Goal: Task Accomplishment & Management: Manage account settings

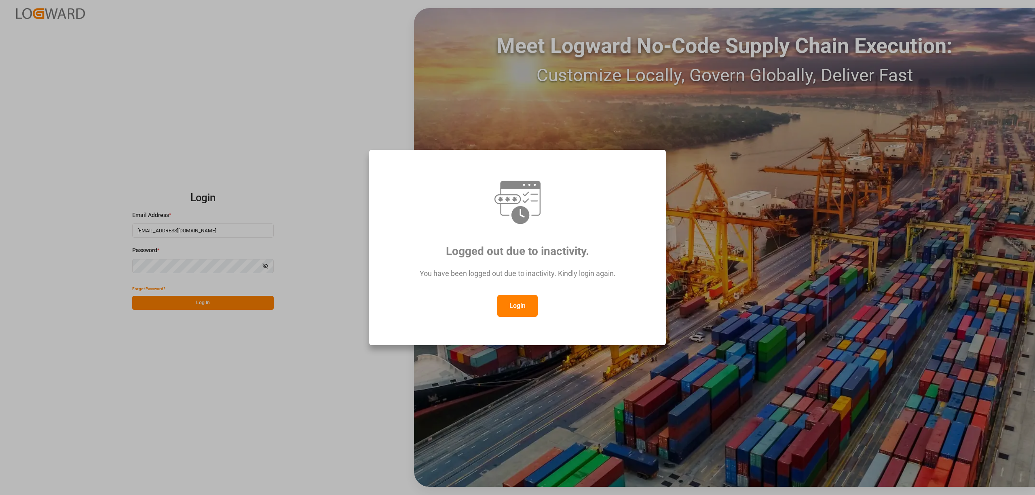
click at [511, 301] on button "Login" at bounding box center [517, 306] width 40 height 22
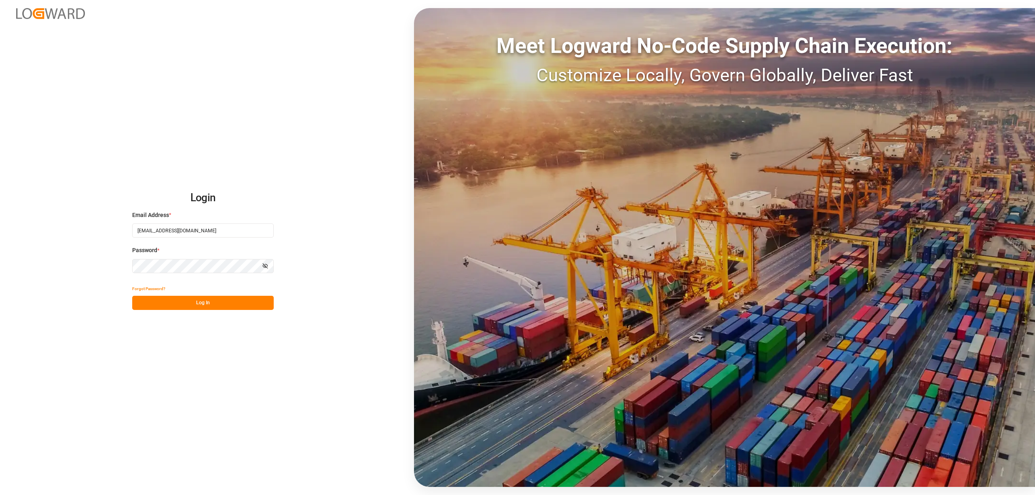
click at [207, 306] on button "Log In" at bounding box center [203, 303] width 142 height 14
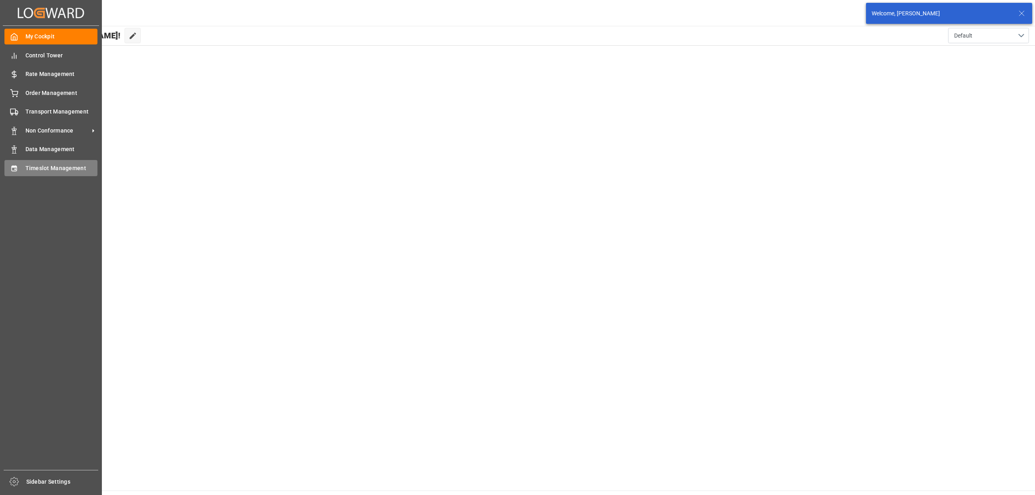
click at [15, 166] on icon at bounding box center [13, 168] width 5 height 6
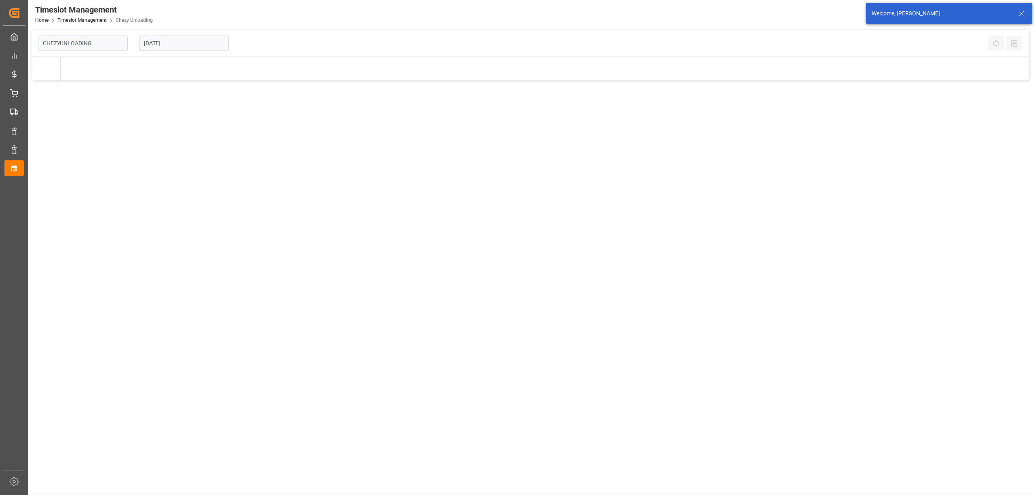
type input "Chezy Unloading"
click at [184, 34] on div "[DATE]" at bounding box center [183, 43] width 101 height 27
click at [187, 49] on input "[DATE]" at bounding box center [184, 43] width 90 height 15
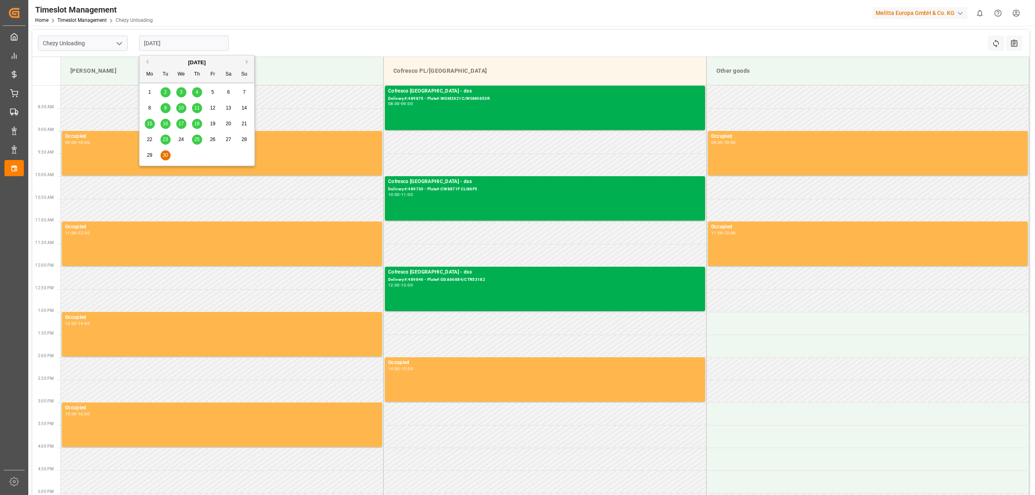
click at [246, 63] on div "[DATE]" at bounding box center [196, 63] width 115 height 8
click at [246, 62] on button "Next Month" at bounding box center [248, 61] width 5 height 5
click at [200, 92] on div "2" at bounding box center [197, 93] width 10 height 10
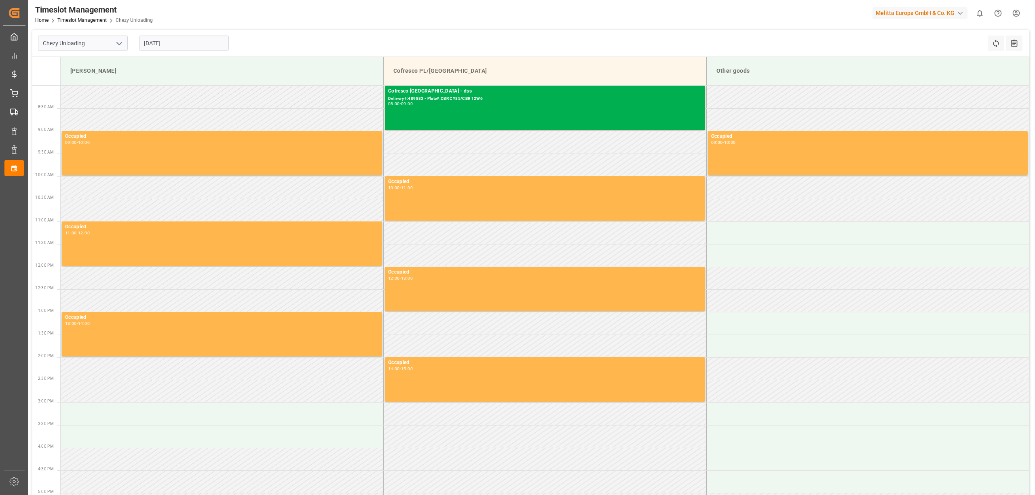
click at [188, 36] on input "[DATE]" at bounding box center [184, 43] width 90 height 15
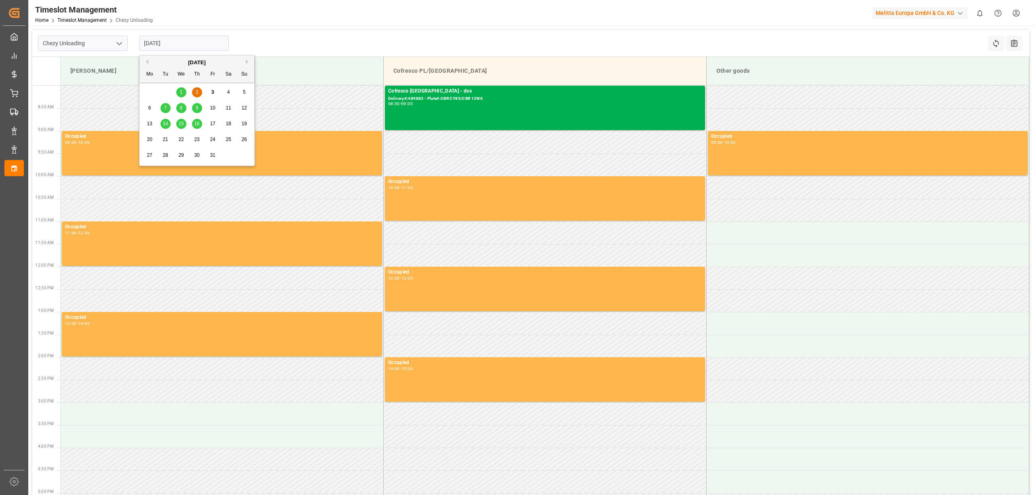
click at [194, 108] on div "9" at bounding box center [197, 109] width 10 height 10
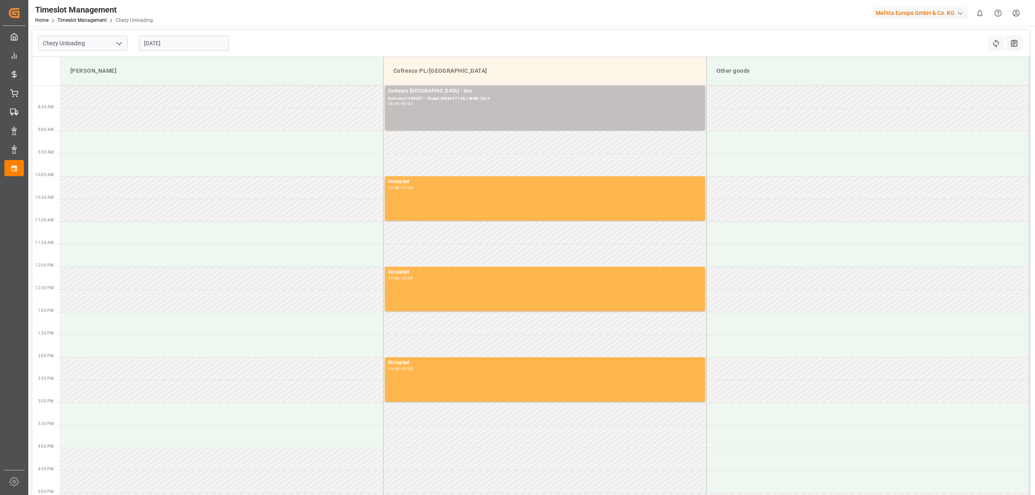
click at [526, 36] on div "Chezy Unloading [DATE] Refresh Time Slots All Audits" at bounding box center [530, 43] width 997 height 27
click at [189, 39] on input "[DATE]" at bounding box center [184, 43] width 90 height 15
click at [184, 108] on div "8" at bounding box center [181, 109] width 10 height 10
type input "[DATE]"
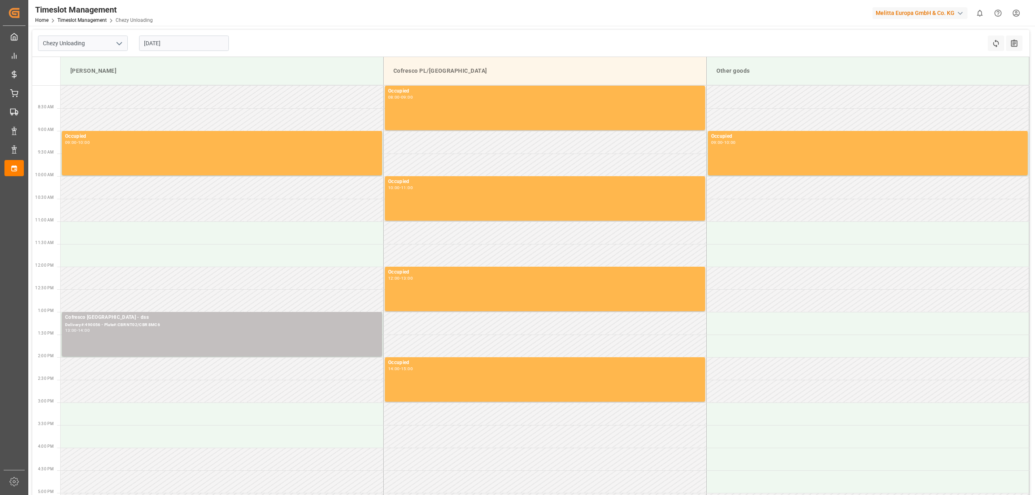
click at [428, 38] on div "Chezy Unloading [DATE] Refresh Time Slots All Audits" at bounding box center [530, 43] width 997 height 27
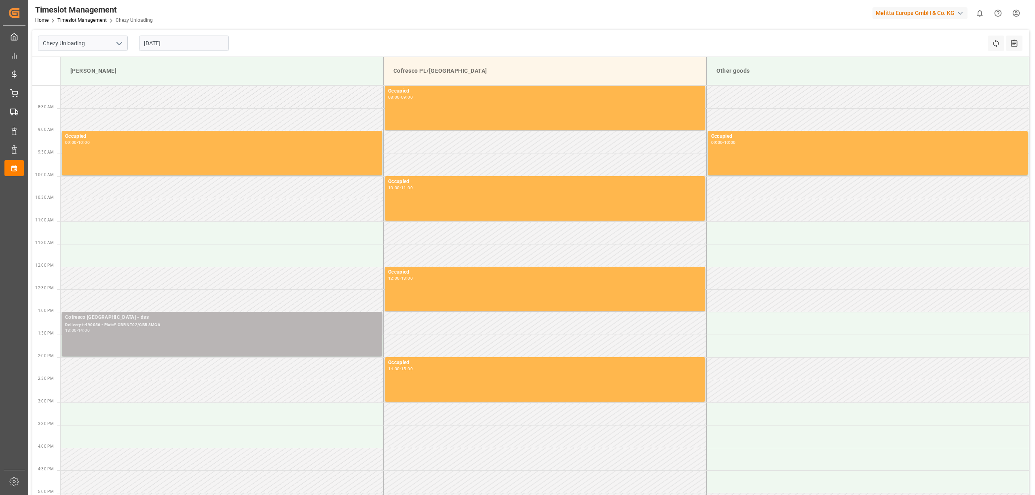
click at [200, 328] on div "Delivery#:490056 - Plate#:CBR NT02/CBR 8MC6" at bounding box center [222, 325] width 314 height 7
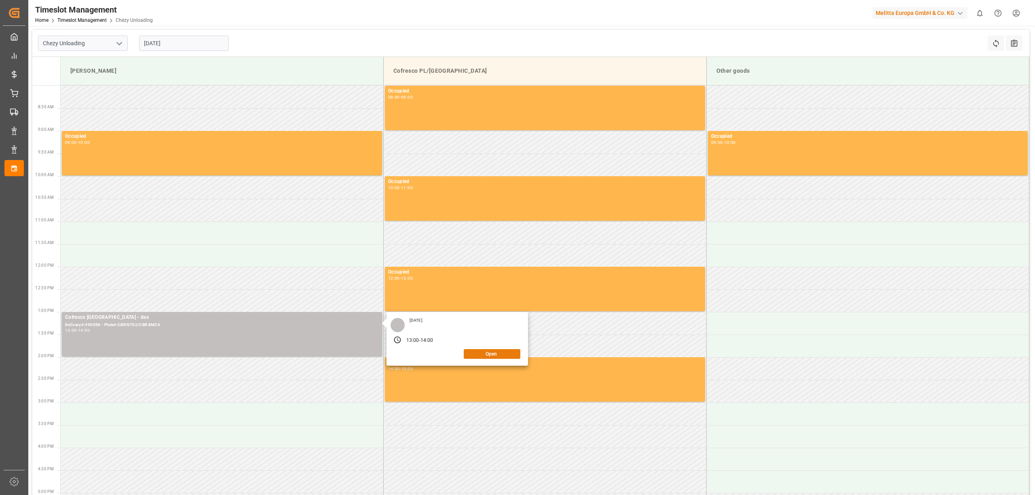
click at [479, 358] on button "Open" at bounding box center [492, 354] width 57 height 10
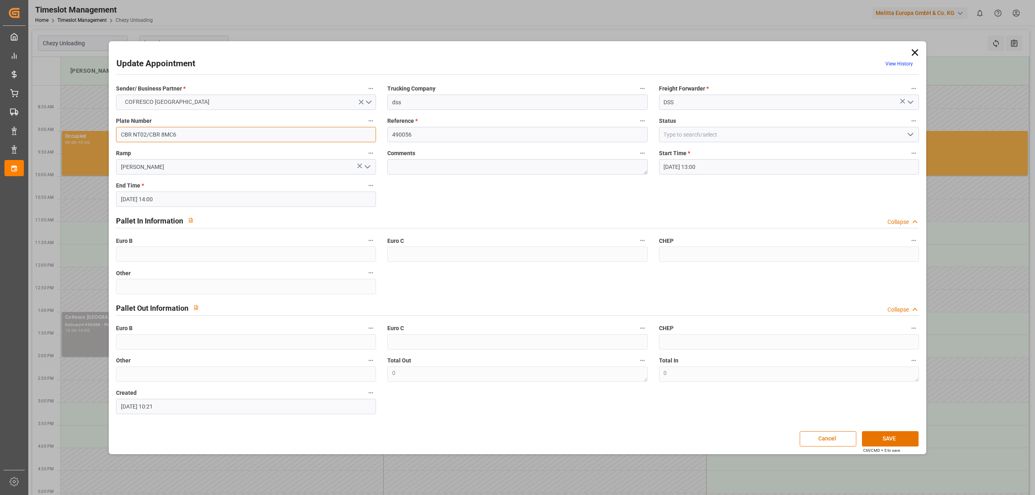
drag, startPoint x: 175, startPoint y: 130, endPoint x: 87, endPoint y: 129, distance: 88.6
click at [40, 126] on div "Update Appointment View History Sender/ Business Partner * COFRESCO POLAND Truc…" at bounding box center [517, 247] width 1035 height 495
paste input "CF42/CBR 2JP4"
type input "CBR CF42/CBR 2JP4"
click at [890, 440] on button "SAVE" at bounding box center [890, 438] width 57 height 15
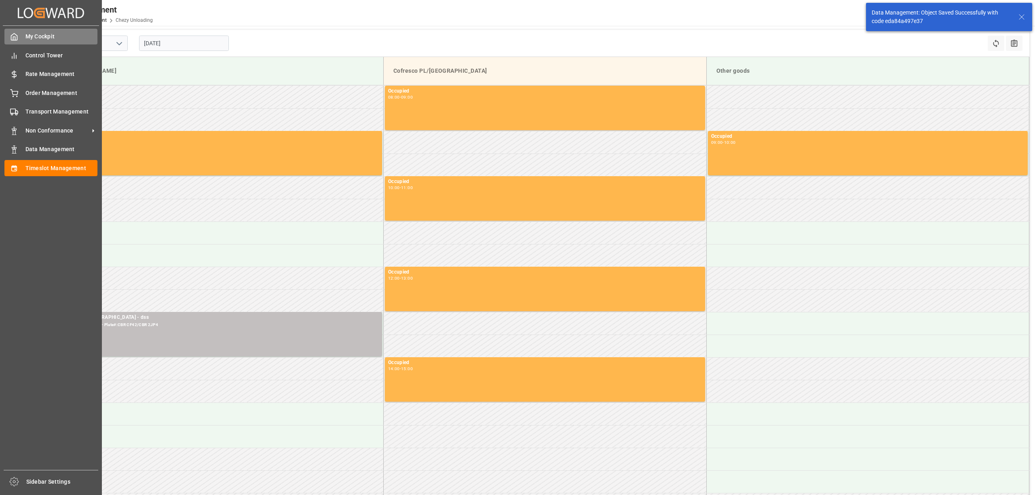
click at [22, 40] on div "My Cockpit My Cockpit" at bounding box center [50, 37] width 93 height 16
